Goal: Information Seeking & Learning: Learn about a topic

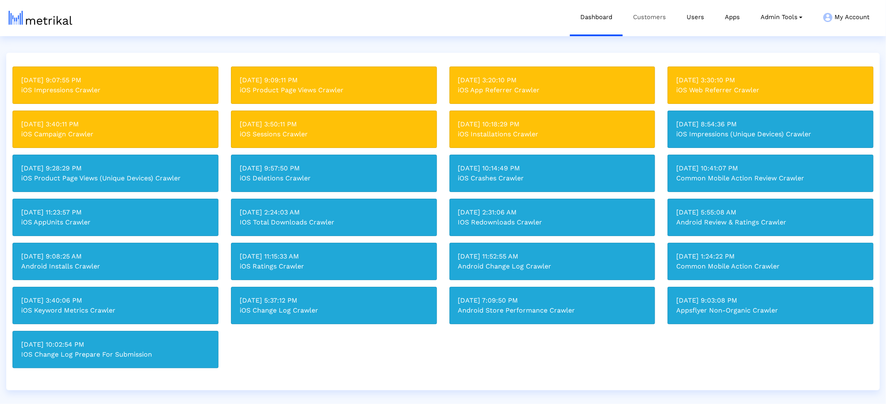
click at [628, 16] on link "Customers" at bounding box center [650, 17] width 54 height 34
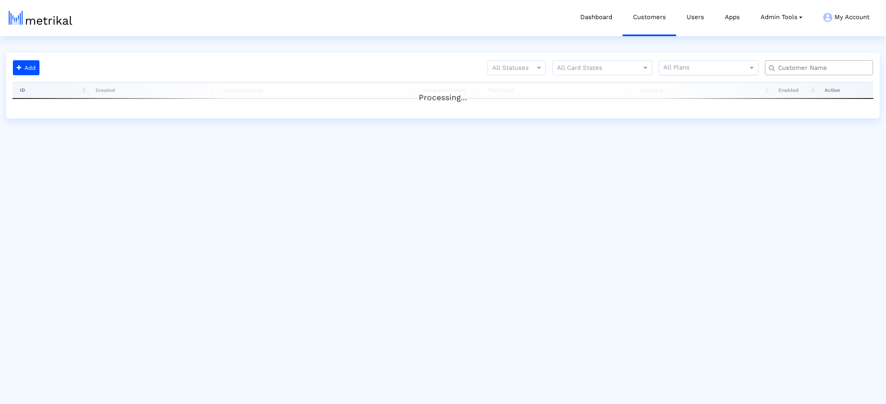
drag, startPoint x: 641, startPoint y: 21, endPoint x: 737, endPoint y: 65, distance: 105.8
click at [641, 21] on link "Customers" at bounding box center [650, 17] width 54 height 34
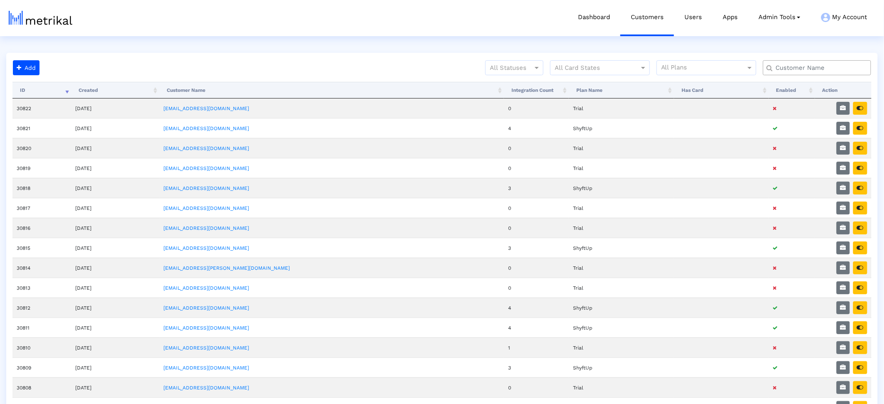
click at [809, 64] on input "text" at bounding box center [819, 68] width 98 height 9
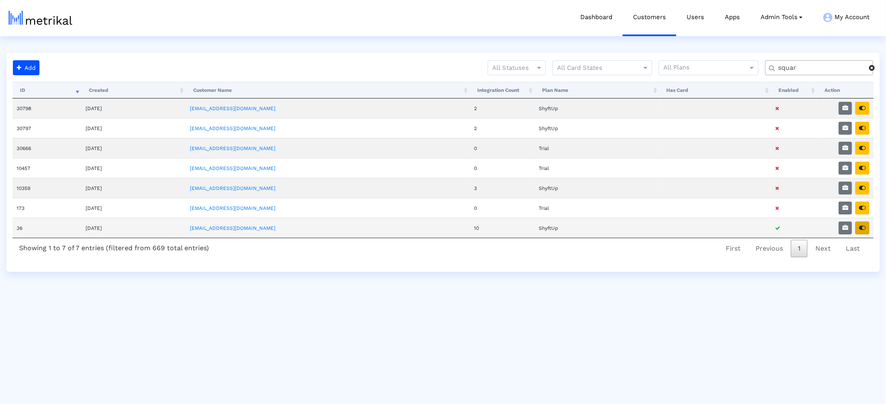
type input "squar"
click at [866, 229] on icon "button" at bounding box center [862, 228] width 7 height 6
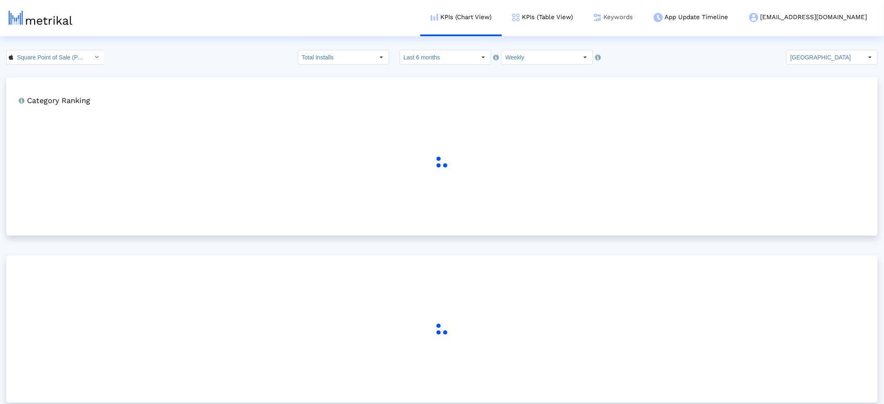
click at [643, 9] on link "Keywords" at bounding box center [613, 17] width 60 height 34
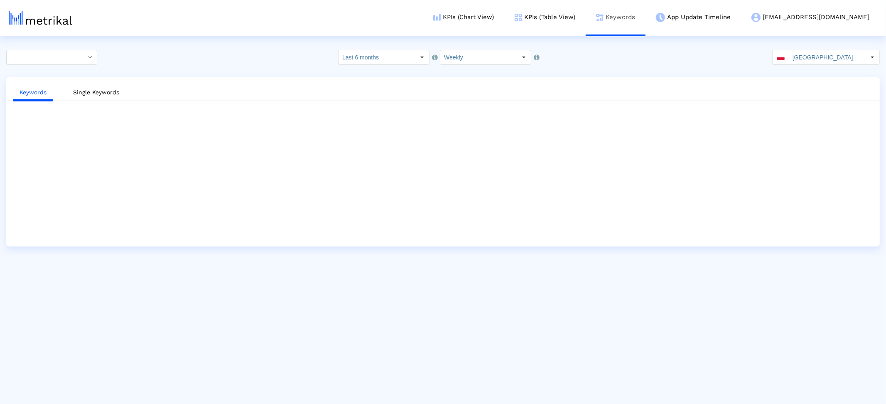
click at [646, 18] on link "Keywords" at bounding box center [616, 17] width 60 height 34
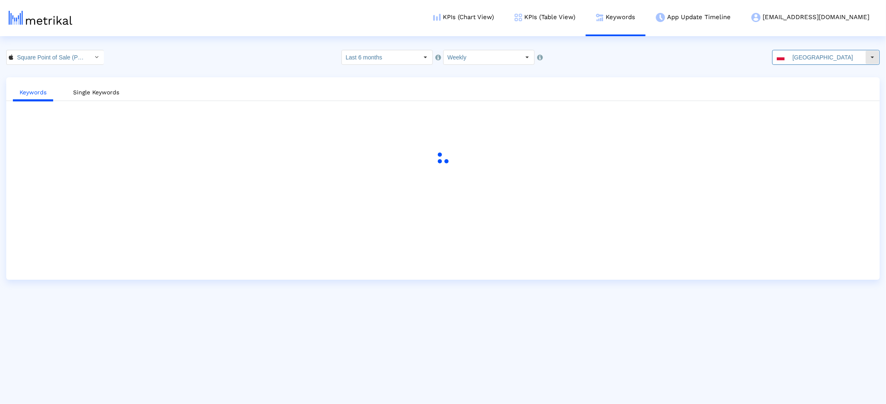
click at [815, 55] on input "Poland" at bounding box center [827, 57] width 76 height 14
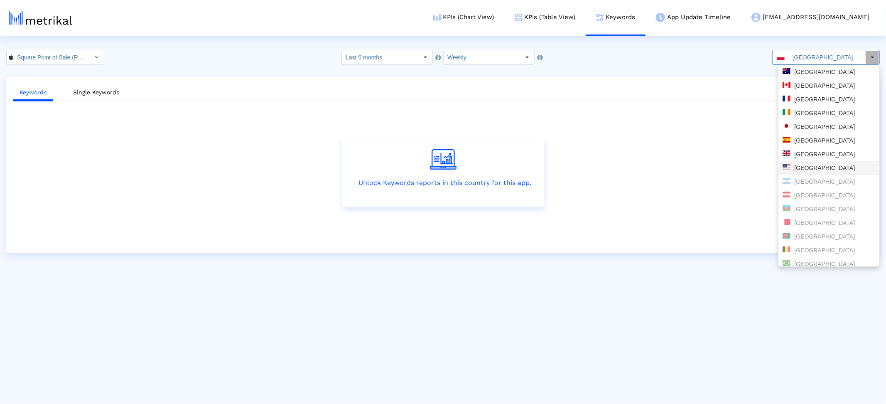
click at [805, 162] on div "[GEOGRAPHIC_DATA]" at bounding box center [829, 168] width 100 height 14
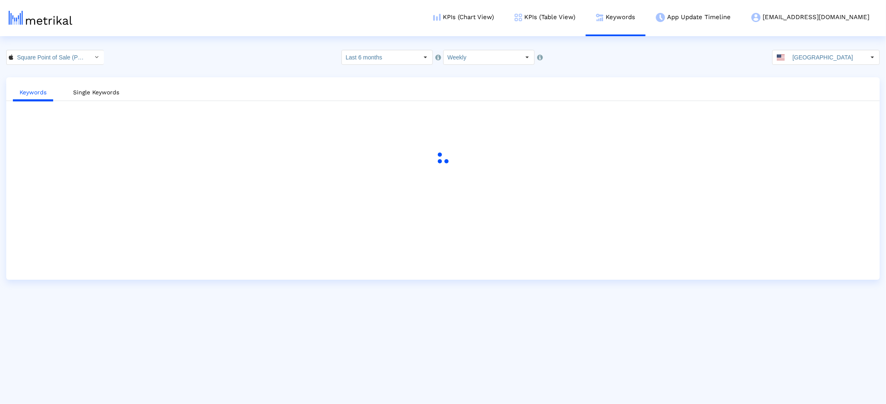
click at [704, 50] on div "Square Point of Sale (POS) < 335393788 > Select how far back from today you wou…" at bounding box center [443, 57] width 886 height 15
click at [497, 57] on input "Weekly" at bounding box center [482, 57] width 76 height 14
drag, startPoint x: 479, startPoint y: 84, endPoint x: 516, endPoint y: 85, distance: 37.0
click at [480, 84] on div "Monthly" at bounding box center [486, 86] width 84 height 14
type input "Monthly"
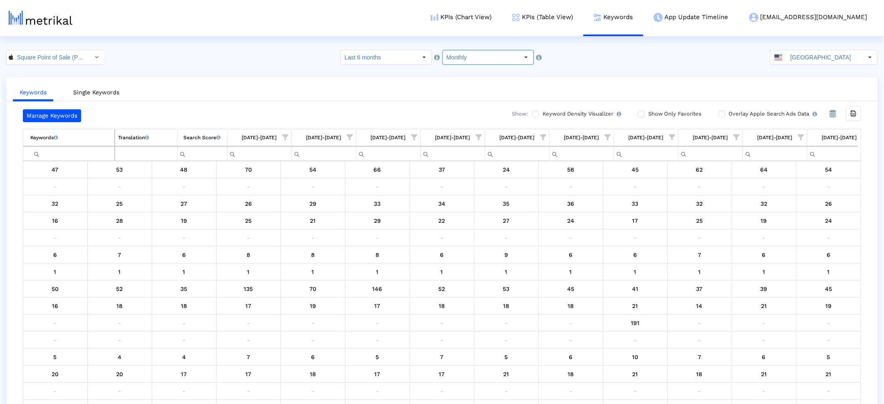
scroll to position [0, 979]
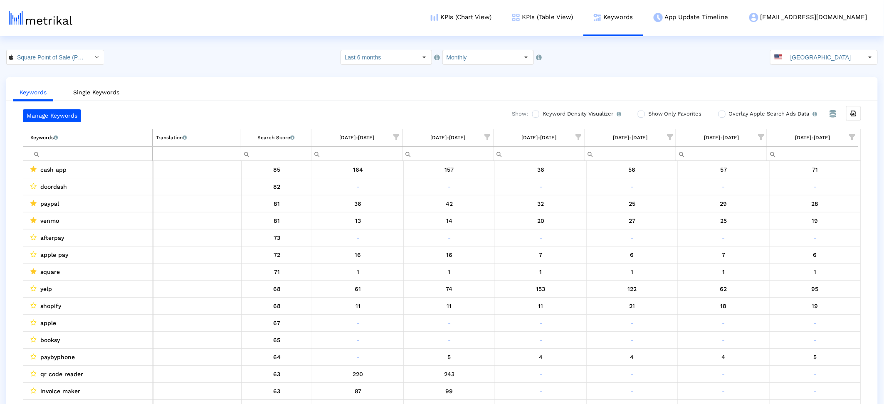
click at [758, 136] on span "Show filter options for column '08/01/25-08/31/25'" at bounding box center [761, 137] width 6 height 6
drag, startPoint x: 692, startPoint y: 195, endPoint x: 702, endPoint y: 265, distance: 70.7
click at [691, 196] on div "Is One" at bounding box center [721, 197] width 74 height 16
click at [709, 262] on span "OK" at bounding box center [707, 264] width 8 height 7
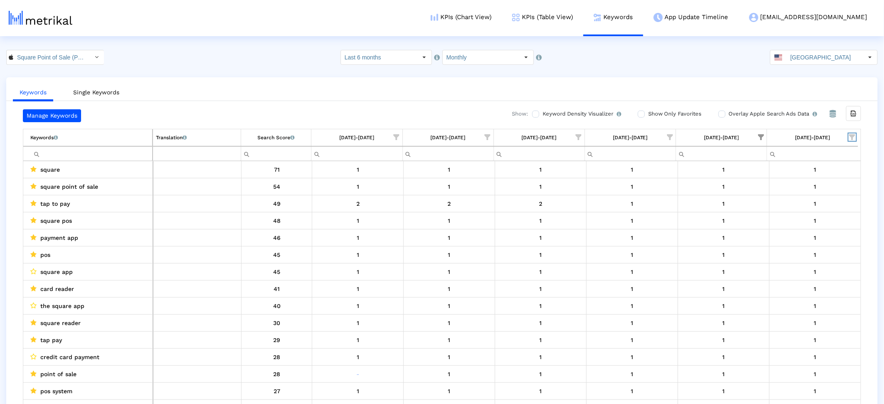
click at [855, 136] on span "Show filter options for column '09/01/25-09/30/25'" at bounding box center [852, 137] width 6 height 6
drag, startPoint x: 775, startPoint y: 162, endPoint x: 774, endPoint y: 197, distance: 34.1
click at [775, 162] on span "Filter options" at bounding box center [770, 162] width 9 height 9
drag, startPoint x: 774, startPoint y: 196, endPoint x: 775, endPoint y: 200, distance: 4.2
click at [774, 197] on span "Filter options" at bounding box center [770, 197] width 9 height 9
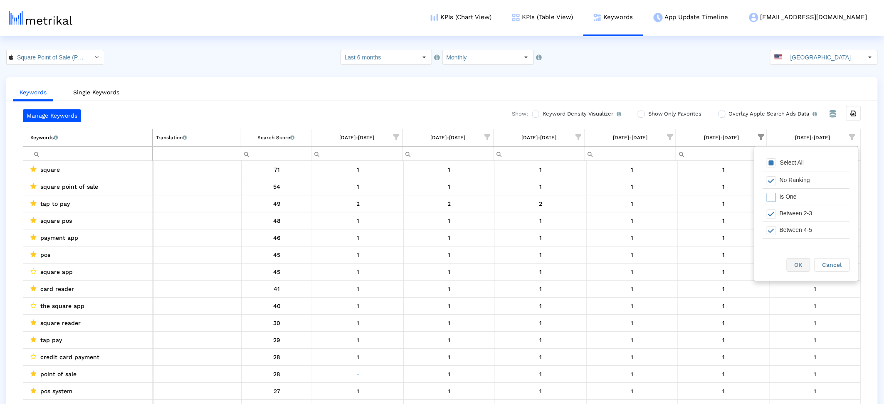
drag, startPoint x: 802, startPoint y: 266, endPoint x: 780, endPoint y: 255, distance: 24.0
click at [801, 266] on span "OK" at bounding box center [798, 264] width 8 height 7
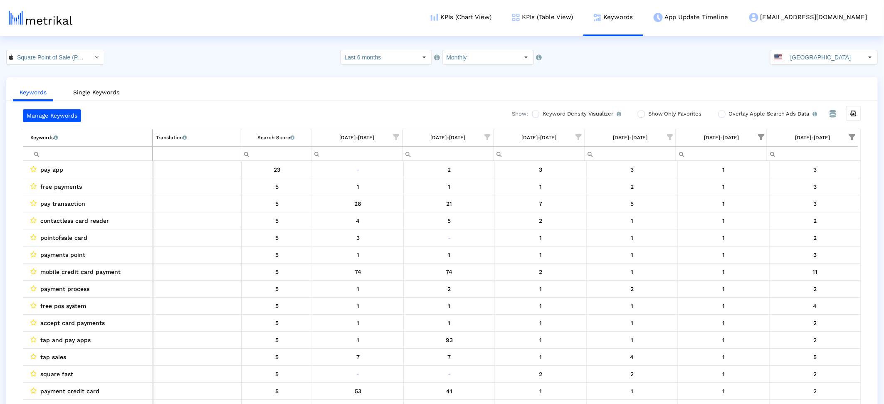
click at [760, 134] on span "Show filter options for column '08/01/25-08/31/25'" at bounding box center [761, 137] width 6 height 6
drag, startPoint x: 680, startPoint y: 165, endPoint x: 677, endPoint y: 191, distance: 26.8
click at [680, 165] on span "Filter options" at bounding box center [679, 162] width 9 height 9
click at [680, 197] on span "Filter options" at bounding box center [679, 197] width 9 height 9
click at [680, 216] on span "Filter options" at bounding box center [679, 213] width 9 height 9
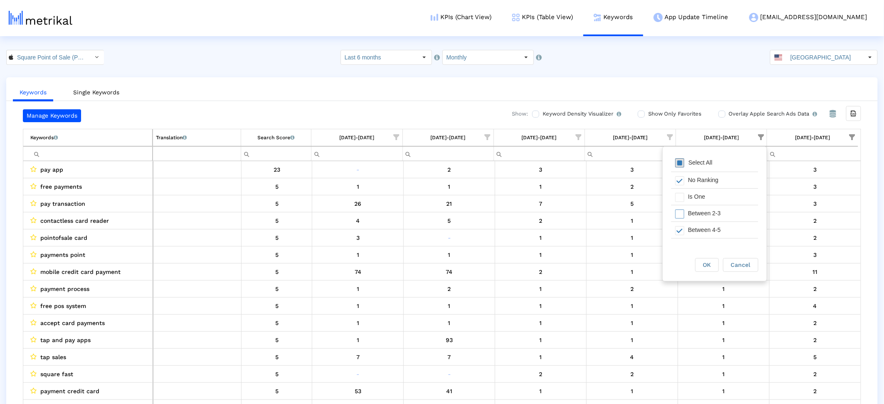
drag, startPoint x: 679, startPoint y: 164, endPoint x: 678, endPoint y: 169, distance: 5.5
click at [679, 164] on span "Filter options" at bounding box center [679, 162] width 9 height 9
click at [680, 165] on span "Filter options" at bounding box center [679, 162] width 9 height 9
click at [682, 216] on span "Filter options" at bounding box center [679, 213] width 9 height 9
click at [707, 267] on span "OK" at bounding box center [707, 264] width 8 height 7
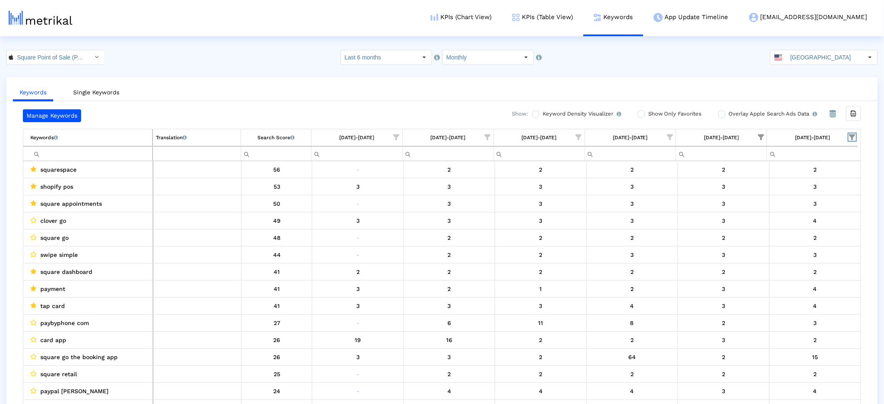
click at [849, 134] on span "Show filter options for column '09/01/25-09/30/25'" at bounding box center [852, 137] width 6 height 6
click at [776, 166] on span "Filter options" at bounding box center [770, 162] width 9 height 9
click at [774, 164] on span "Filter options" at bounding box center [770, 162] width 9 height 9
click at [767, 197] on span "Filter options" at bounding box center [770, 197] width 9 height 9
drag, startPoint x: 794, startPoint y: 263, endPoint x: 764, endPoint y: 247, distance: 34.2
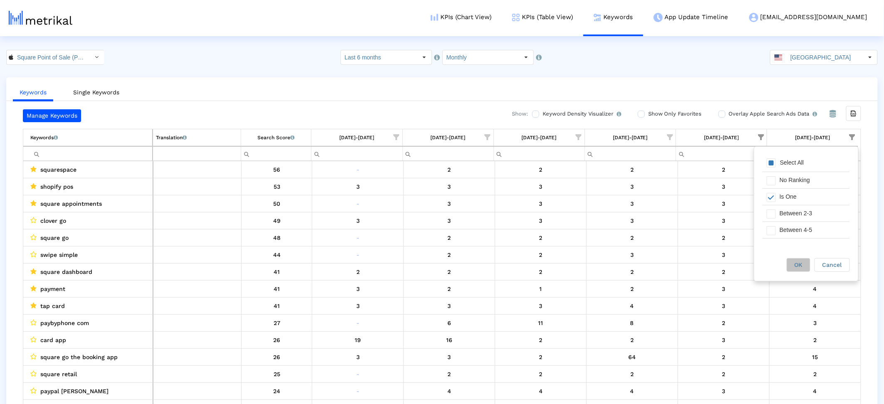
click at [793, 263] on div "OK" at bounding box center [798, 265] width 23 height 13
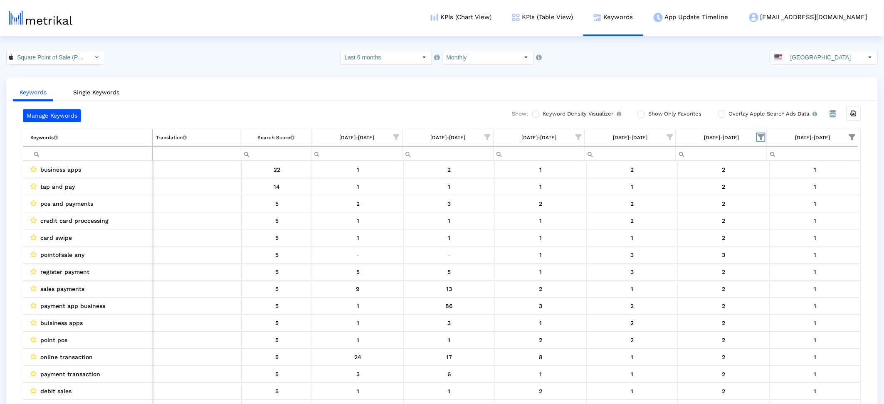
click at [761, 138] on span "Show filter options for column '08/01/25-08/31/25'" at bounding box center [761, 137] width 6 height 6
click at [681, 217] on span "Filter options" at bounding box center [679, 213] width 9 height 9
click at [677, 230] on span "Filter options" at bounding box center [679, 230] width 9 height 9
click at [684, 210] on div "Between 2-3" at bounding box center [721, 207] width 74 height 16
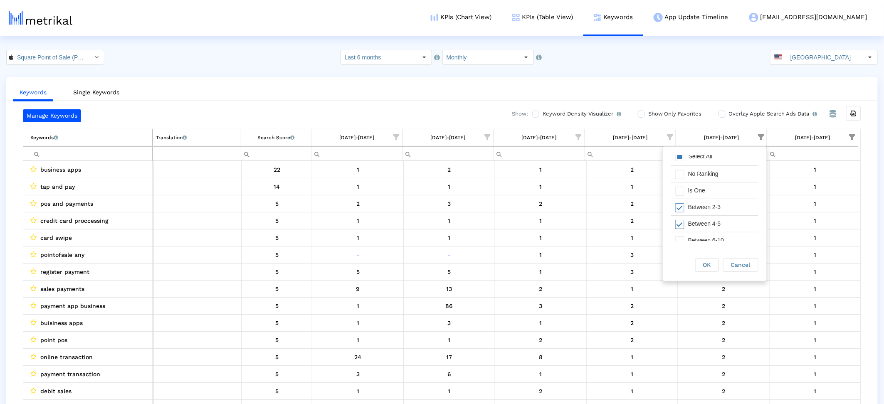
click at [678, 223] on span "Filter options" at bounding box center [679, 224] width 9 height 9
click at [680, 209] on span "Filter options" at bounding box center [679, 207] width 9 height 9
click at [681, 155] on div "Select All" at bounding box center [714, 163] width 87 height 17
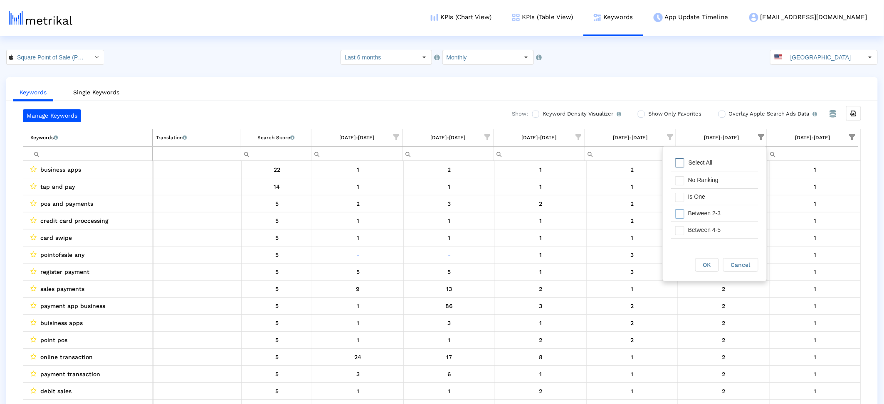
click at [681, 155] on div "Select All" at bounding box center [714, 163] width 87 height 17
drag, startPoint x: 682, startPoint y: 191, endPoint x: 678, endPoint y: 205, distance: 14.6
click at [681, 193] on div "Filter options" at bounding box center [677, 197] width 13 height 16
click at [710, 265] on span "OK" at bounding box center [707, 264] width 8 height 7
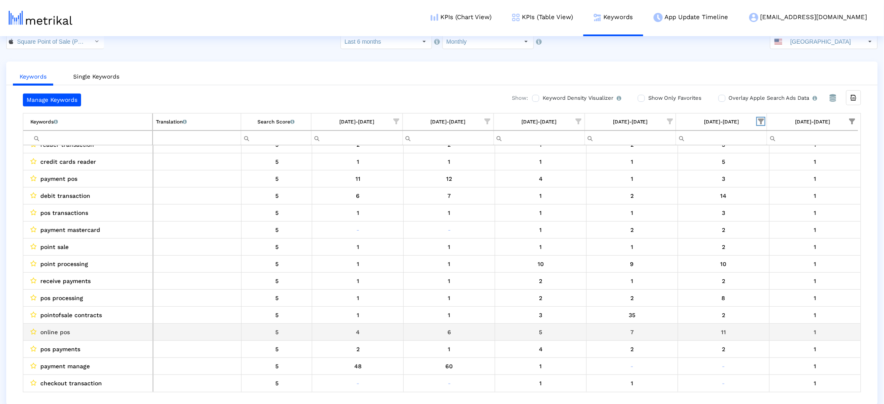
scroll to position [17, 0]
